Goal: Task Accomplishment & Management: Complete application form

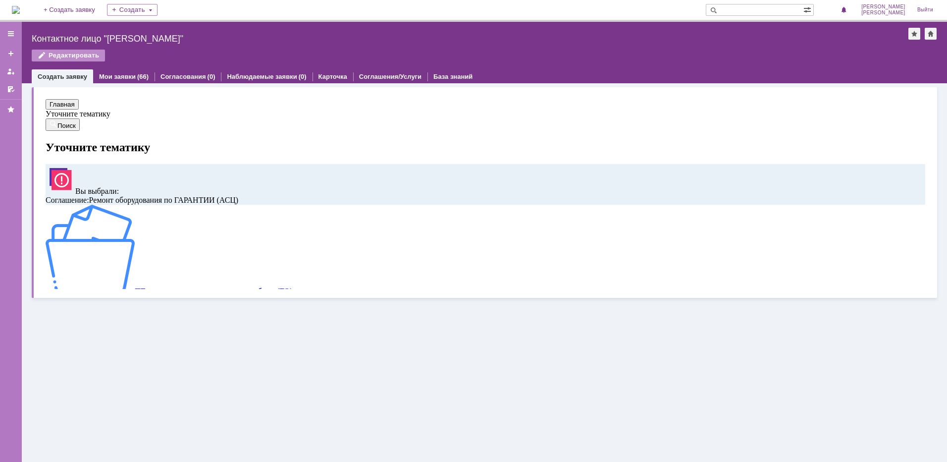
click at [135, 287] on span "ПТ_ планово-предупредительные работы (ТО)" at bounding box center [214, 291] width 158 height 8
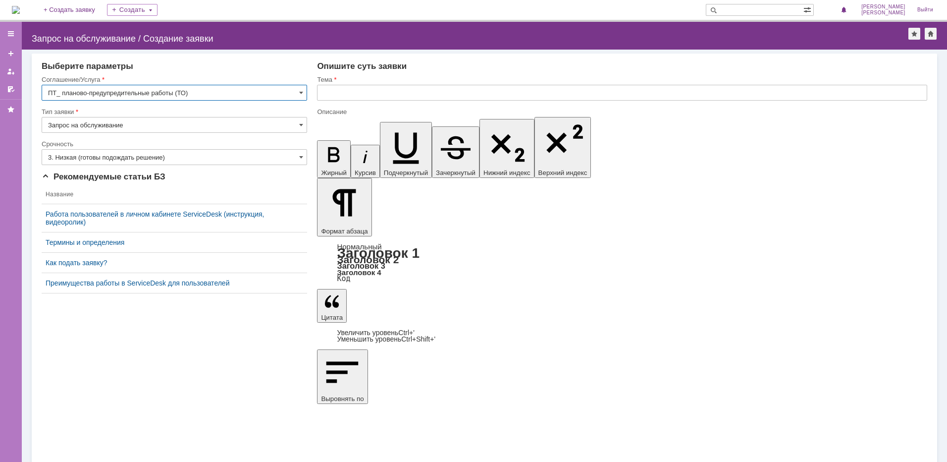
click at [293, 87] on input "ПТ_ планово-предупредительные работы (ТО)" at bounding box center [175, 93] width 266 height 16
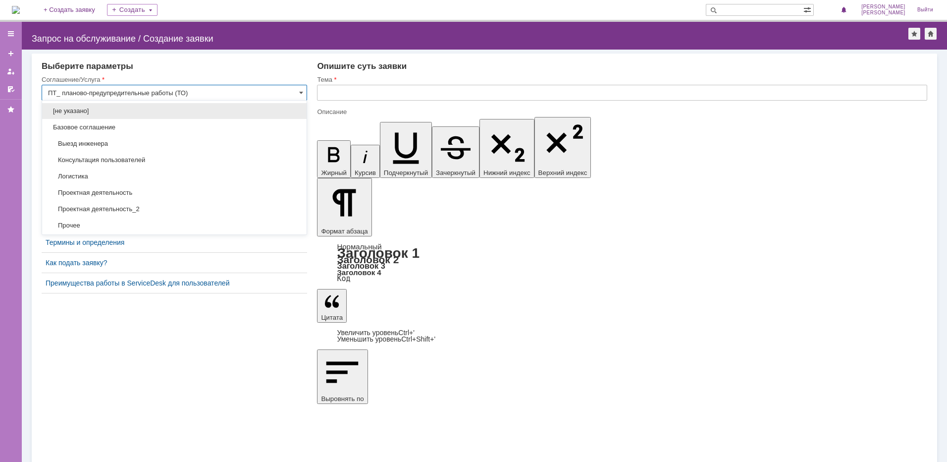
scroll to position [78, 0]
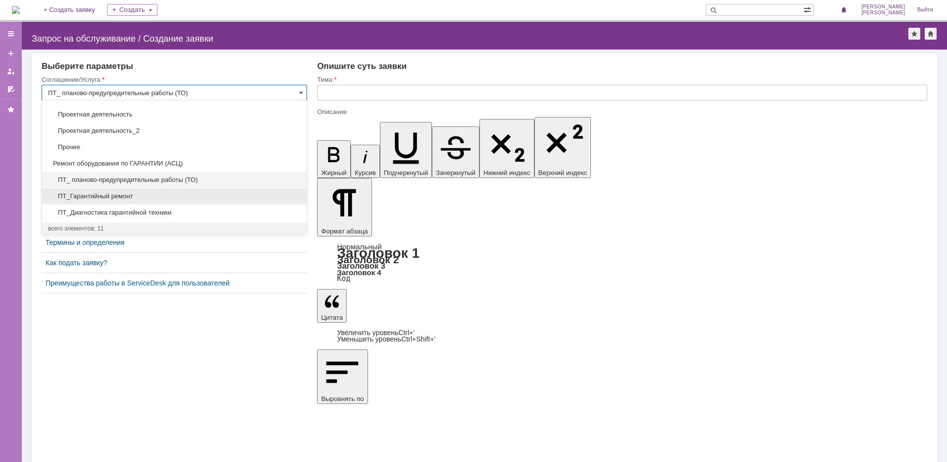
click at [246, 194] on span "ПТ_Гарантийный ремонт" at bounding box center [174, 196] width 253 height 8
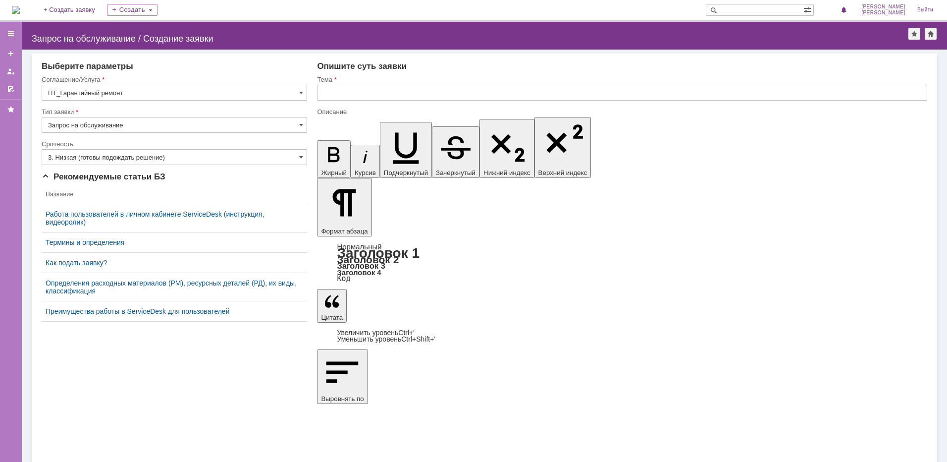
type input "ПТ_Гарантийный ремонт"
click at [181, 155] on input "3. Низкая (готовы подождать решение)" at bounding box center [175, 157] width 266 height 16
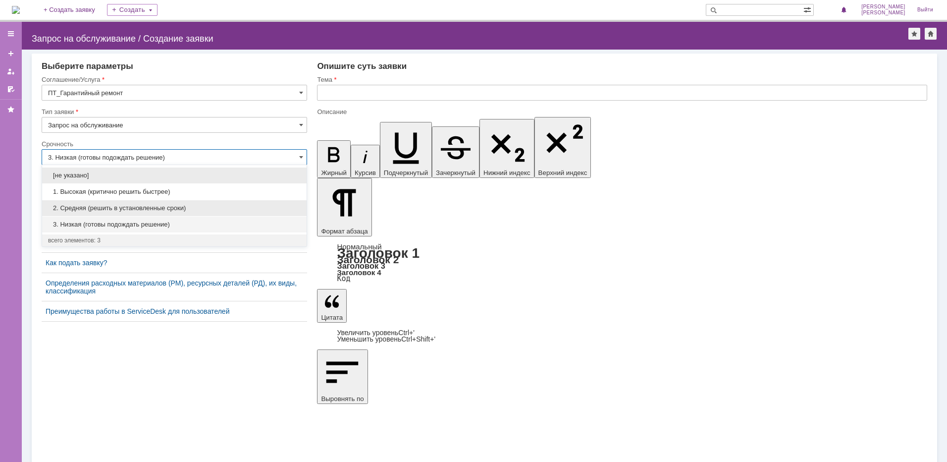
click at [151, 208] on span "2. Средняя (решить в установленные сроки)" at bounding box center [174, 208] width 253 height 8
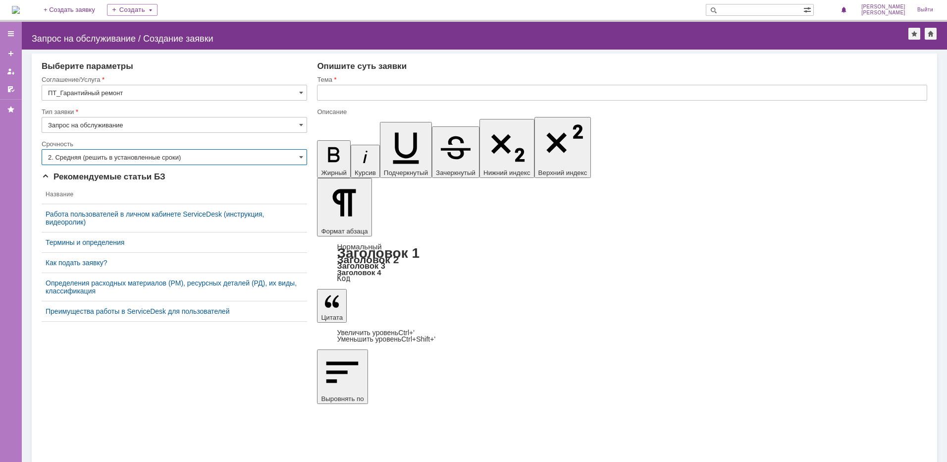
type input "2. Средняя (решить в установленные сроки)"
click at [335, 91] on input "text" at bounding box center [622, 93] width 610 height 16
